Goal: Transaction & Acquisition: Purchase product/service

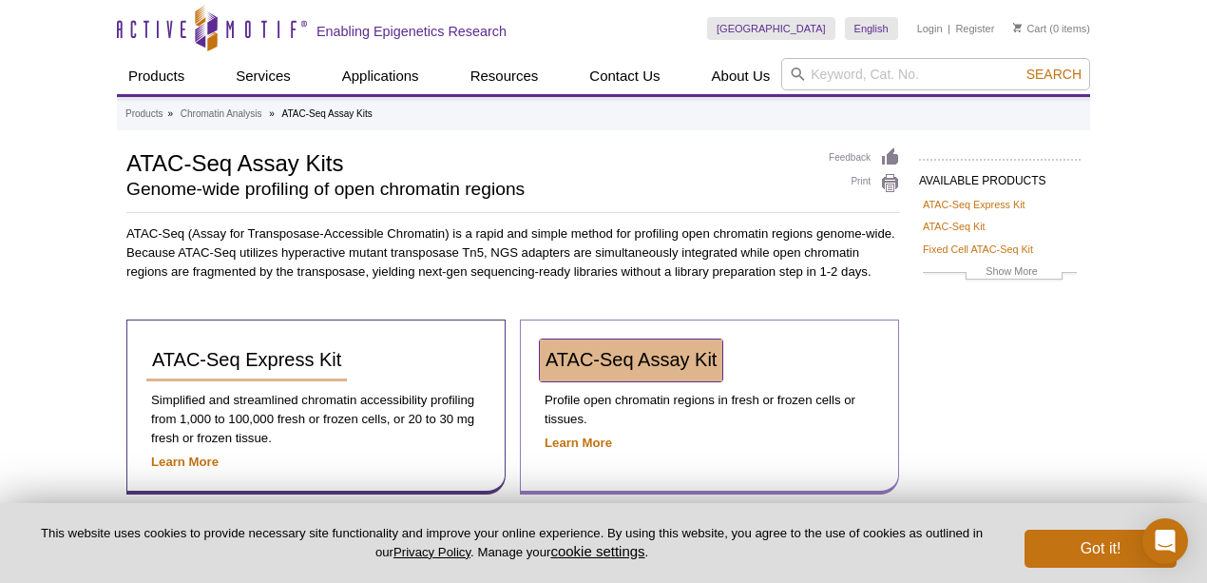
click at [577, 357] on span "ATAC-Seq Assay Kit" at bounding box center [631, 359] width 171 height 21
click at [574, 361] on span "ATAC-Seq Assay Kit" at bounding box center [631, 359] width 171 height 21
